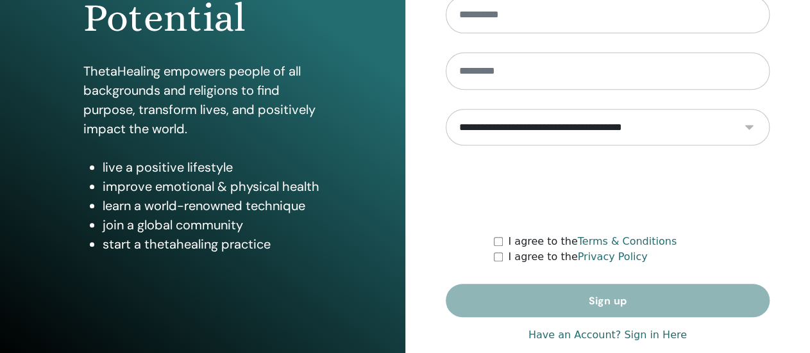
scroll to position [262, 0]
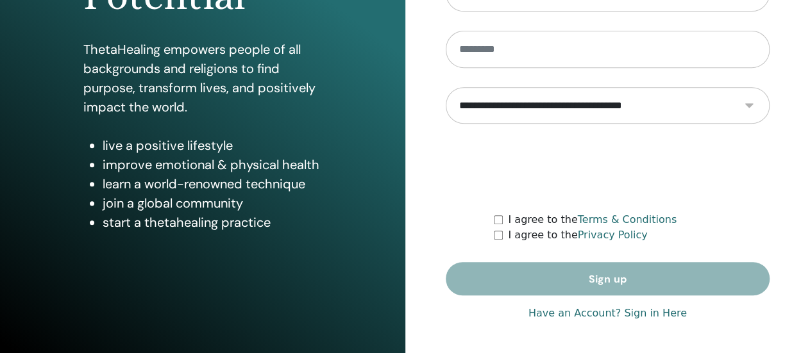
click at [588, 314] on link "Have an Account? Sign in Here" at bounding box center [607, 313] width 158 height 15
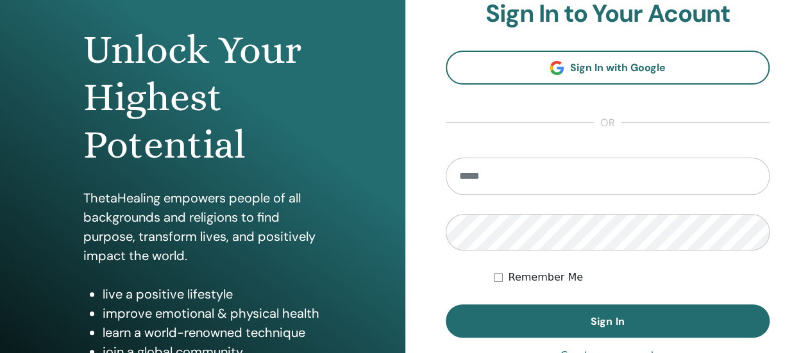
scroll to position [122, 0]
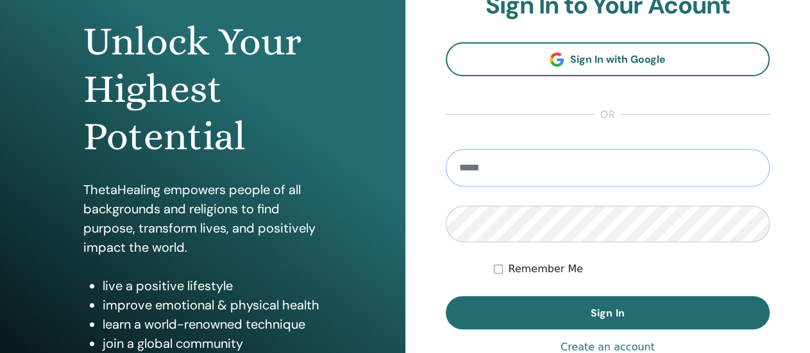
click at [546, 178] on input "email" at bounding box center [608, 167] width 324 height 37
type input "**********"
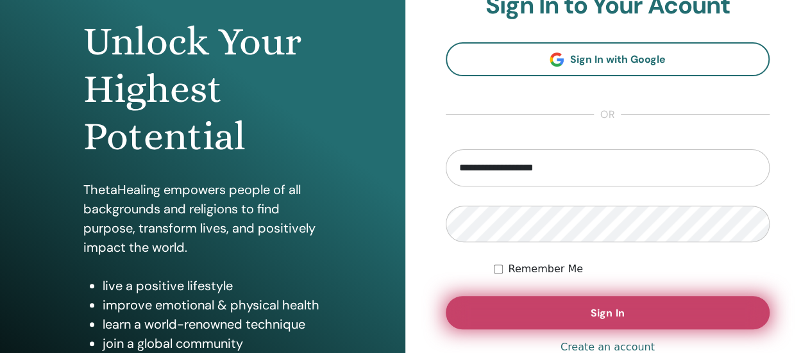
click at [521, 310] on button "Sign In" at bounding box center [608, 312] width 324 height 33
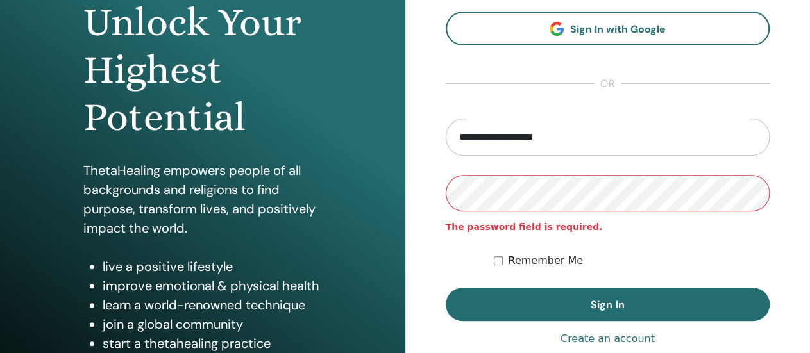
scroll to position [262, 0]
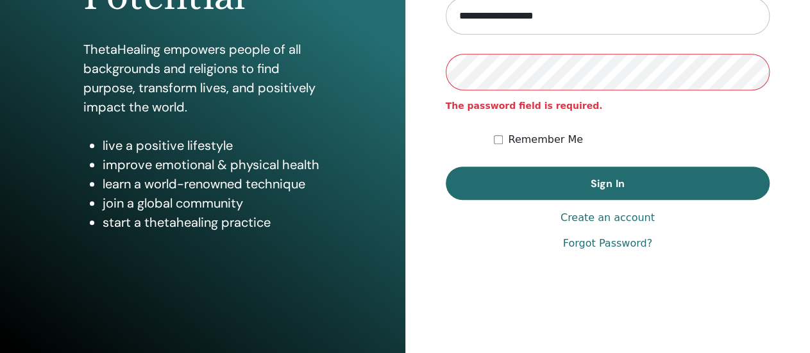
click at [573, 247] on link "Forgot Password?" at bounding box center [607, 243] width 89 height 15
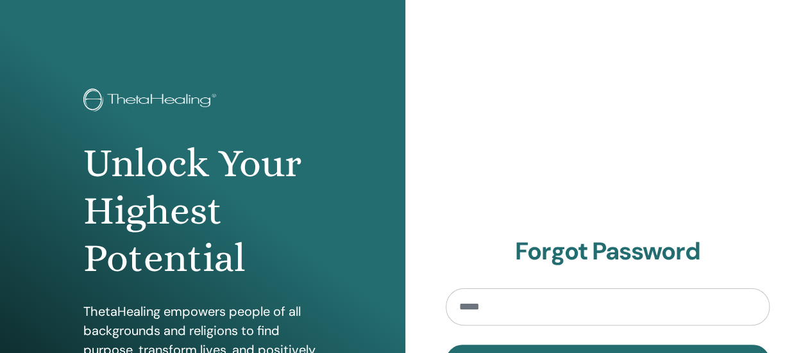
click at [565, 302] on input "email" at bounding box center [608, 307] width 324 height 37
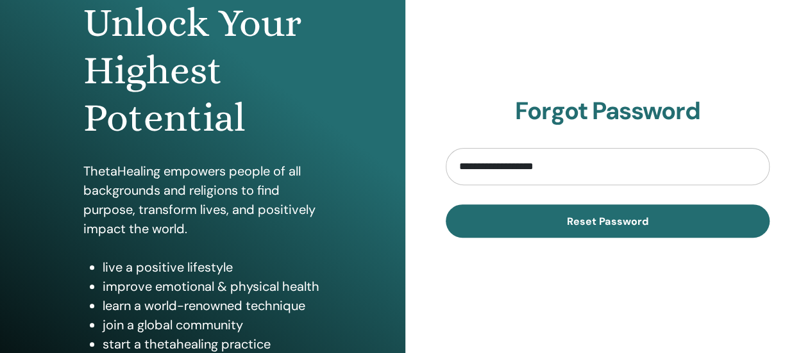
scroll to position [150, 0]
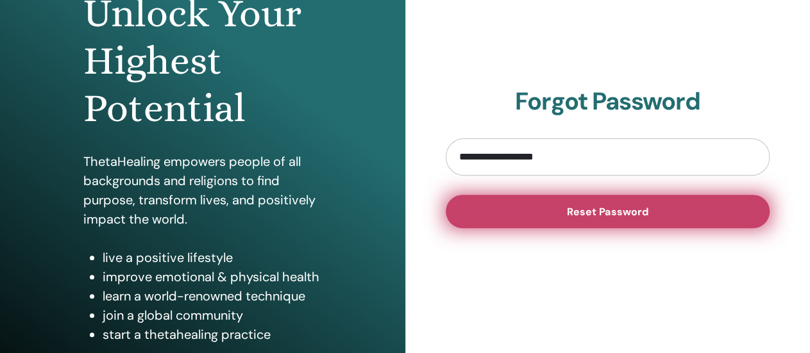
type input "**********"
click at [619, 215] on span "Reset Password" at bounding box center [607, 211] width 81 height 13
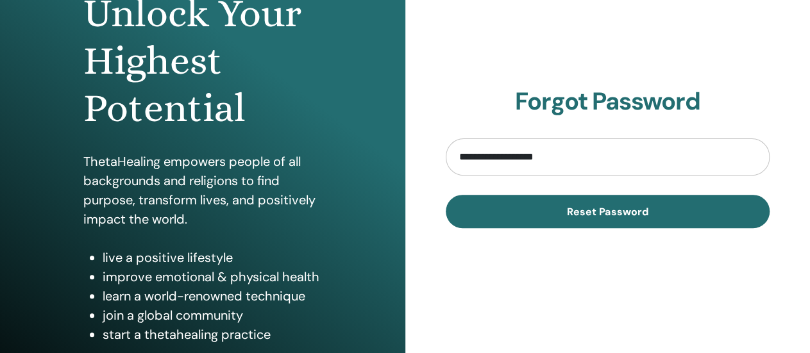
scroll to position [0, 0]
